Goal: Find specific page/section: Find specific page/section

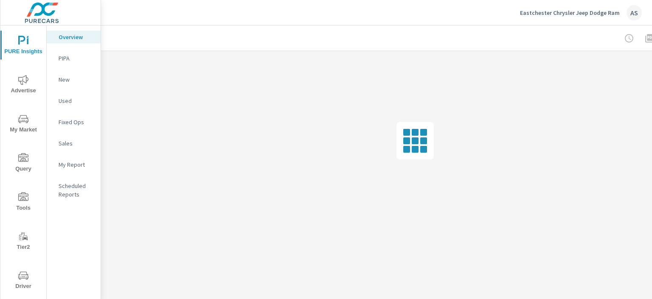
click at [20, 279] on icon "nav menu" at bounding box center [23, 275] width 10 height 10
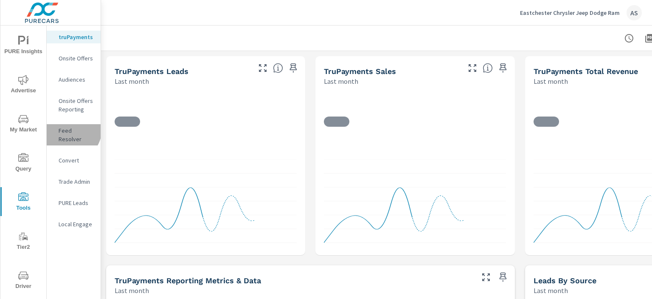
click at [69, 129] on p "Feed Resolver" at bounding box center [76, 134] width 35 height 17
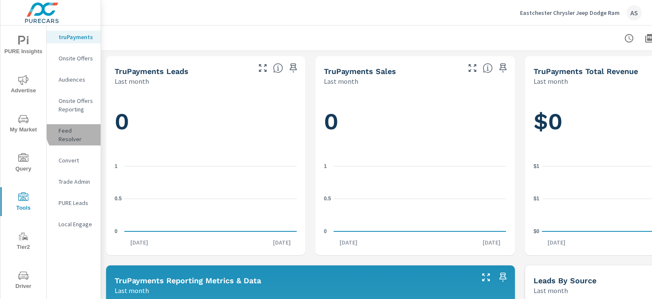
click at [82, 128] on p "Feed Resolver" at bounding box center [76, 134] width 35 height 17
